Goal: Transaction & Acquisition: Purchase product/service

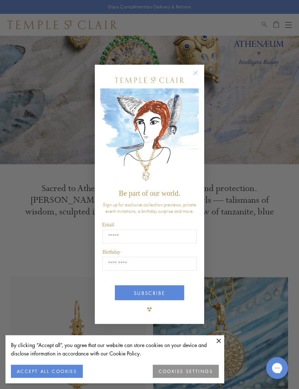
scroll to position [90, 0]
click at [196, 77] on circle "Close dialog" at bounding box center [195, 73] width 9 height 9
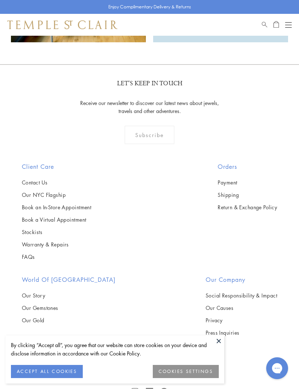
scroll to position [1443, 0]
click at [36, 298] on link "Our Story" at bounding box center [69, 296] width 94 height 8
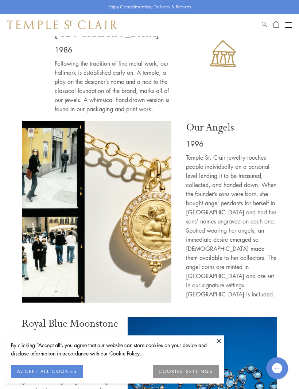
scroll to position [761, 0]
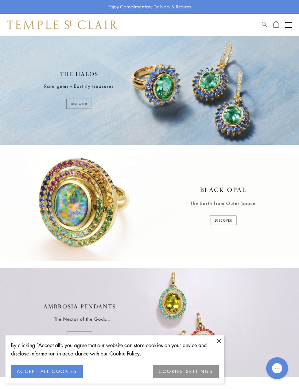
click at [218, 335] on div at bounding box center [149, 322] width 299 height 109
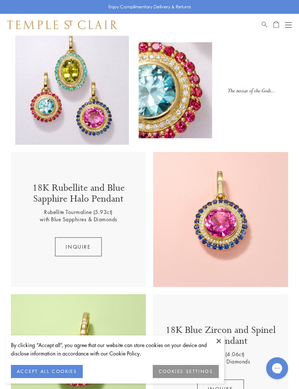
click at [86, 246] on button "inquire" at bounding box center [78, 246] width 46 height 19
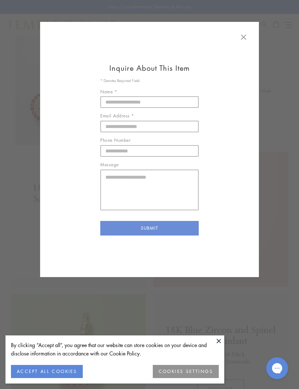
click at [245, 35] on icon at bounding box center [243, 37] width 9 height 9
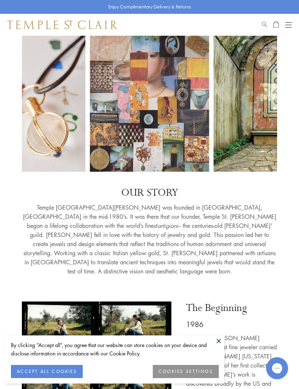
click at [288, 26] on button "Open navigation" at bounding box center [288, 24] width 7 height 9
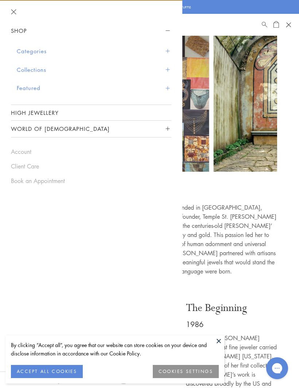
click at [28, 67] on button "Collections" at bounding box center [94, 70] width 155 height 19
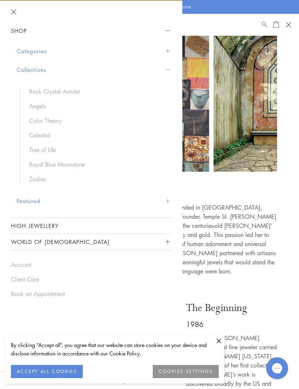
click at [22, 46] on button "Categories" at bounding box center [94, 51] width 155 height 19
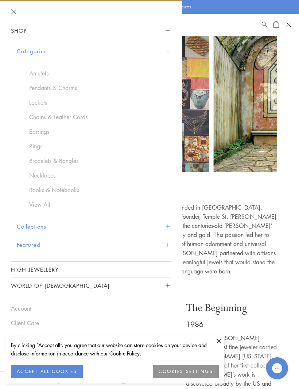
click at [57, 89] on link "Pendants & Charms" at bounding box center [96, 88] width 135 height 8
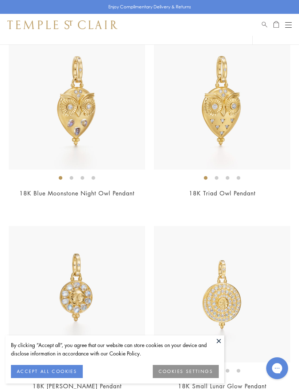
scroll to position [671, 0]
